Goal: Use online tool/utility: Utilize a website feature to perform a specific function

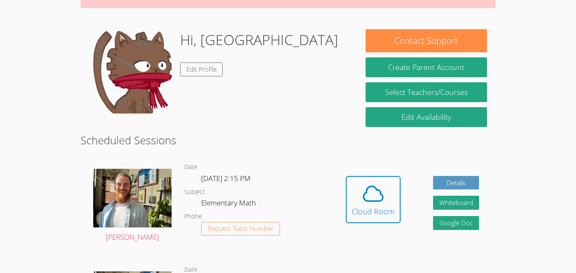
scroll to position [107, 0]
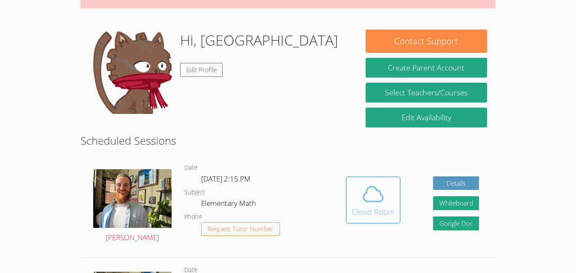
click at [354, 202] on span at bounding box center [373, 194] width 43 height 24
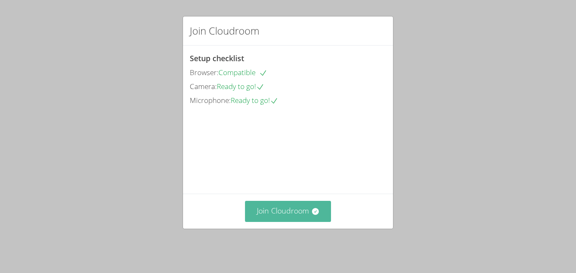
click at [294, 213] on button "Join Cloudroom" at bounding box center [288, 211] width 87 height 21
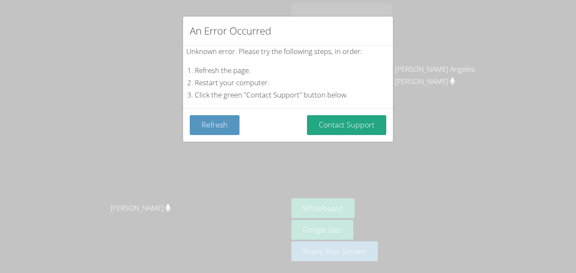
click at [219, 139] on div "Refresh Contact Support" at bounding box center [288, 125] width 210 height 34
click at [232, 135] on button "Refresh" at bounding box center [215, 125] width 50 height 20
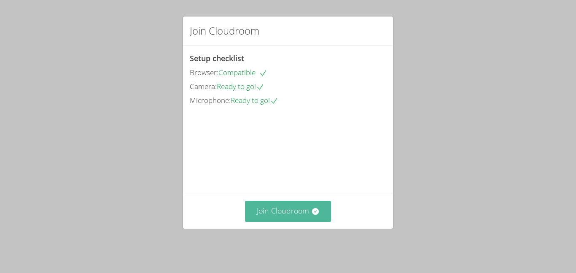
click at [301, 219] on button "Join Cloudroom" at bounding box center [288, 211] width 87 height 21
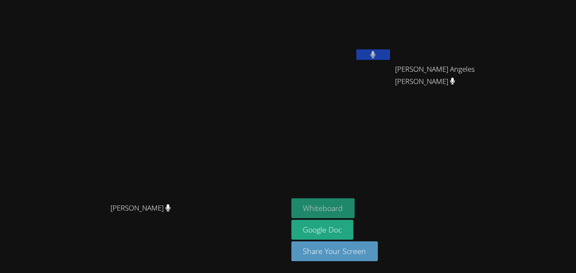
click at [355, 210] on button "Whiteboard" at bounding box center [324, 208] width 64 height 20
